Goal: Information Seeking & Learning: Understand process/instructions

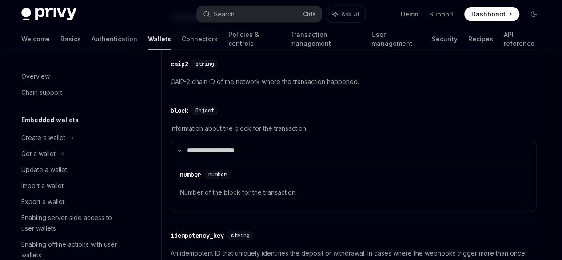
scroll to position [380, 0]
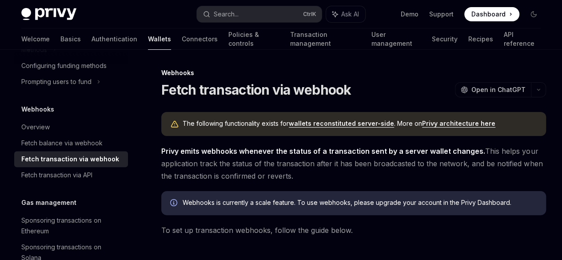
scroll to position [420, 0]
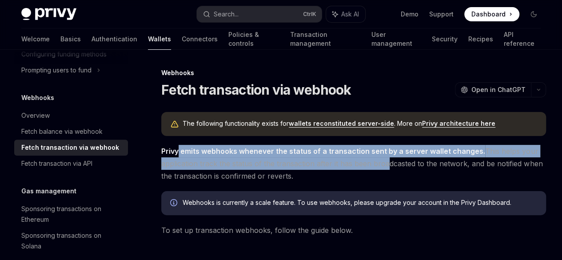
drag, startPoint x: 177, startPoint y: 175, endPoint x: 311, endPoint y: 197, distance: 135.6
click at [311, 182] on span "Privy emits webhooks whenever the status of a transaction sent by a server wall…" at bounding box center [353, 163] width 385 height 37
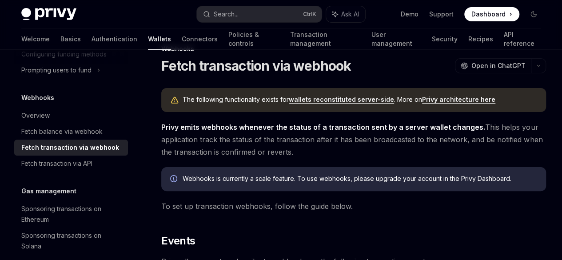
scroll to position [44, 0]
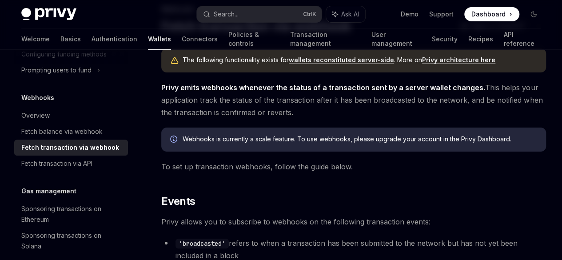
drag, startPoint x: 311, startPoint y: 197, endPoint x: 310, endPoint y: 217, distance: 20.5
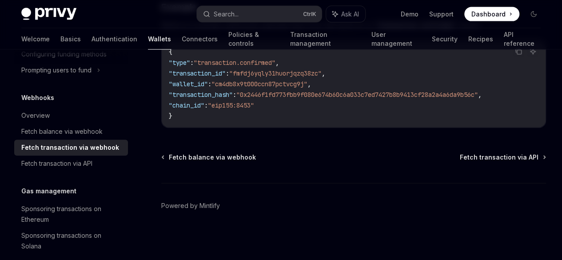
scroll to position [1043, 0]
click at [84, 161] on div "Fetch transaction via API" at bounding box center [56, 163] width 71 height 11
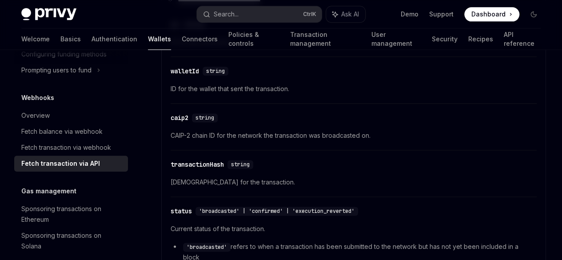
drag, startPoint x: 422, startPoint y: 180, endPoint x: 417, endPoint y: 194, distance: 15.4
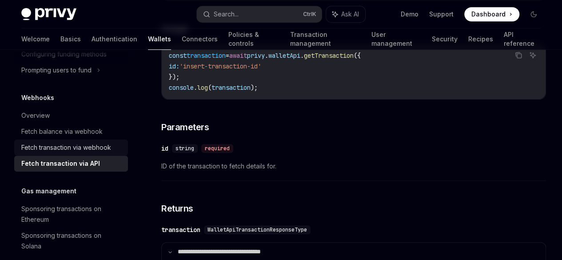
scroll to position [311, 0]
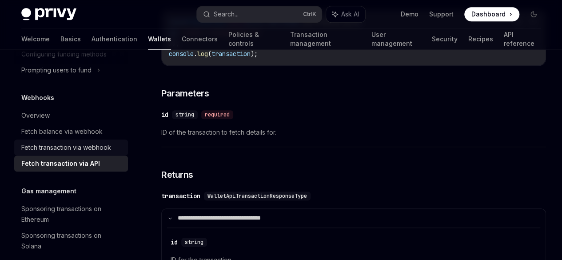
click at [91, 152] on div "Fetch transaction via webhook" at bounding box center [66, 147] width 90 height 11
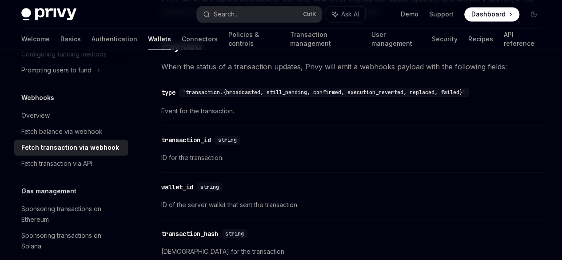
scroll to position [667, 0]
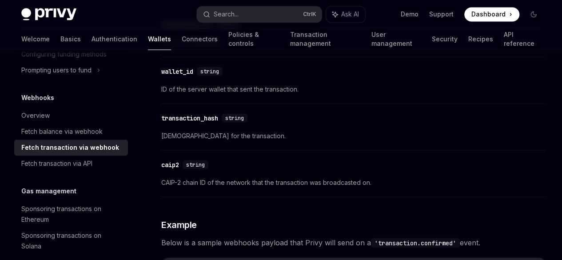
drag, startPoint x: 200, startPoint y: 138, endPoint x: 200, endPoint y: 161, distance: 23.6
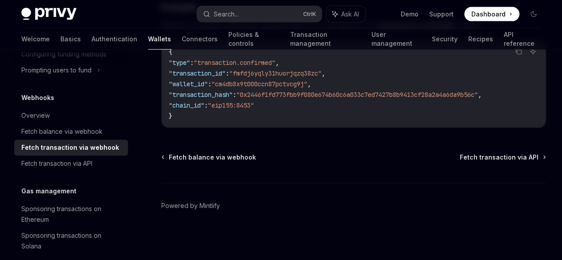
scroll to position [1246, 0]
click at [65, 127] on div "Fetch balance via webhook" at bounding box center [61, 131] width 81 height 11
type textarea "*"
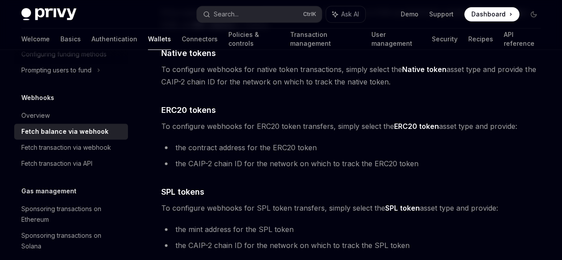
scroll to position [489, 0]
